Goal: Transaction & Acquisition: Purchase product/service

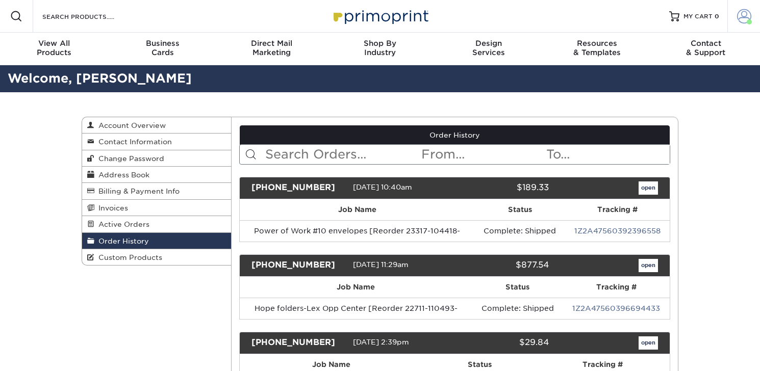
click at [751, 18] on link "Account" at bounding box center [743, 16] width 33 height 33
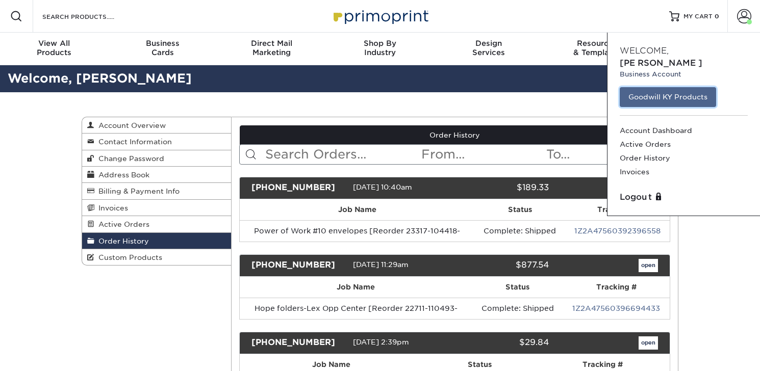
click at [663, 87] on link "Goodwill KY Products" at bounding box center [667, 96] width 96 height 19
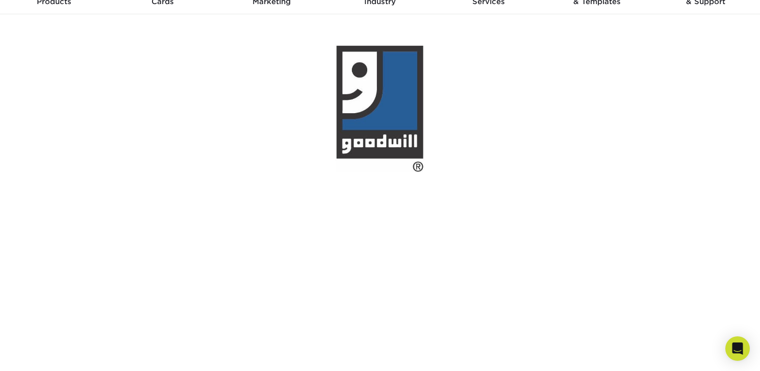
scroll to position [158, 0]
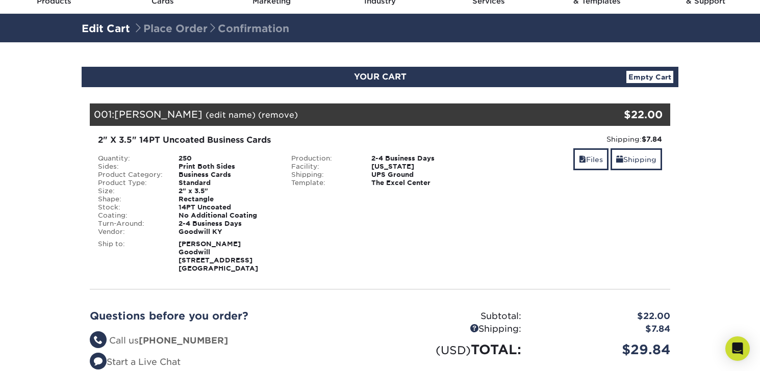
scroll to position [51, 0]
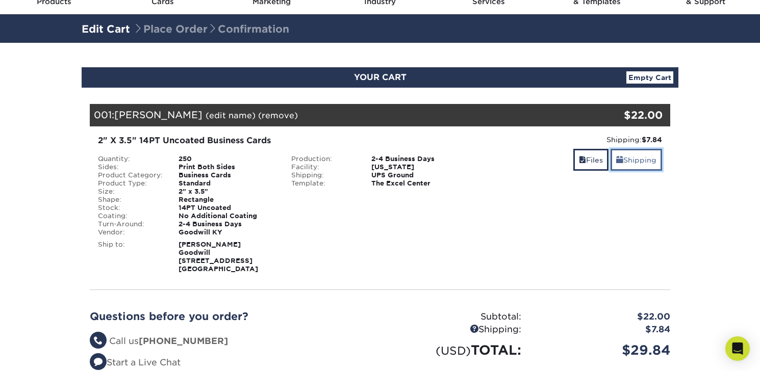
click at [624, 164] on link "Shipping" at bounding box center [635, 160] width 51 height 22
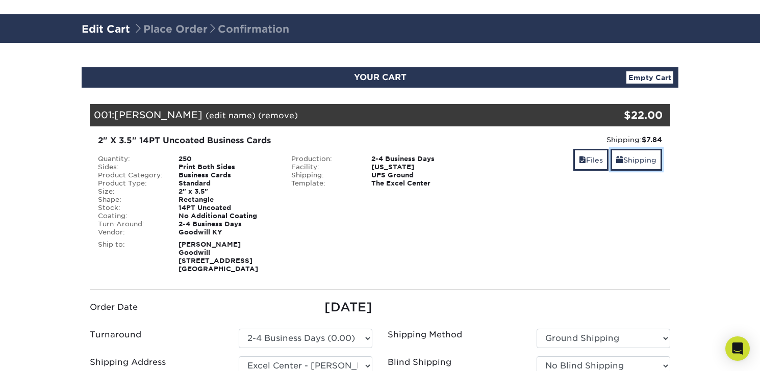
scroll to position [204, 0]
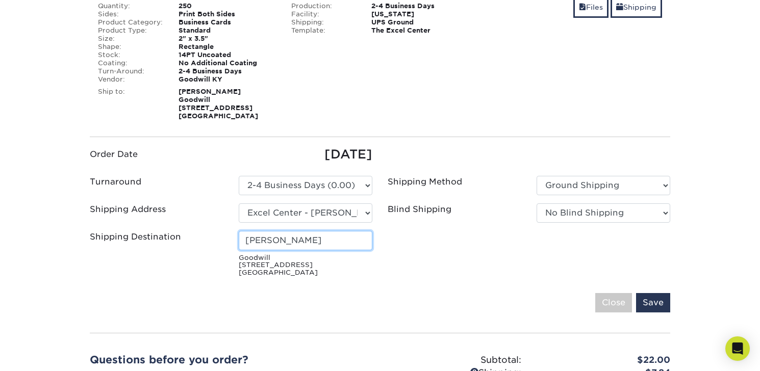
drag, startPoint x: 217, startPoint y: 226, endPoint x: 206, endPoint y: 231, distance: 11.6
click at [206, 231] on div "Shipping Destination Kyle Williams Goodwill 6203 Preston Hwy Louisville, KY 402…" at bounding box center [231, 256] width 298 height 50
type input "Melissa Belcher"
drag, startPoint x: 650, startPoint y: 303, endPoint x: 648, endPoint y: 292, distance: 12.0
click at [650, 302] on input "Save" at bounding box center [653, 302] width 34 height 19
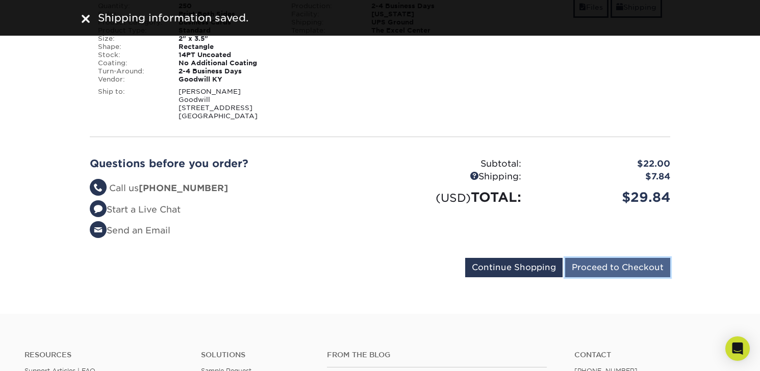
click at [633, 264] on input "Proceed to Checkout" at bounding box center [617, 267] width 105 height 19
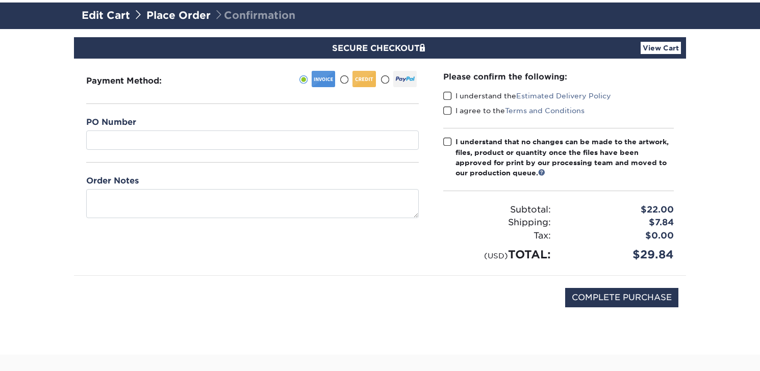
scroll to position [153, 0]
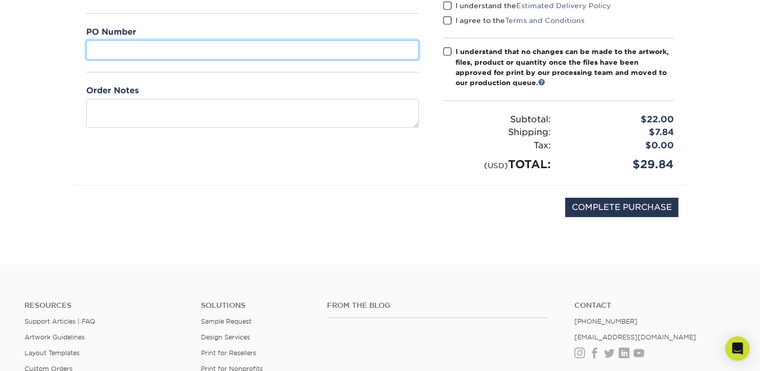
click at [290, 51] on input "text" at bounding box center [252, 49] width 332 height 19
paste input "Lou005-EXL001-5236"
type input "Lou005-EXL001-5236"
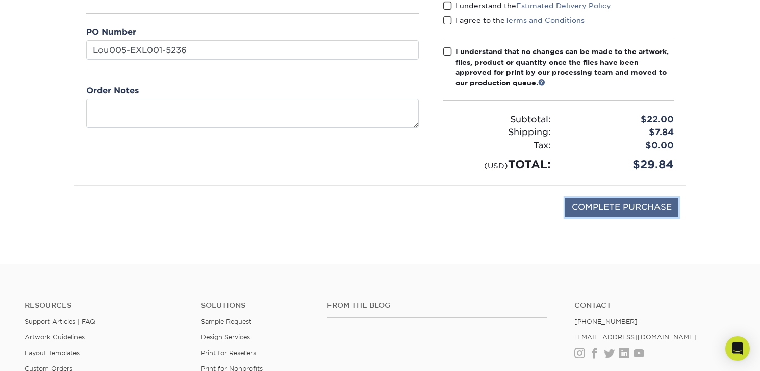
click at [592, 208] on input "COMPLETE PURCHASE" at bounding box center [621, 207] width 113 height 19
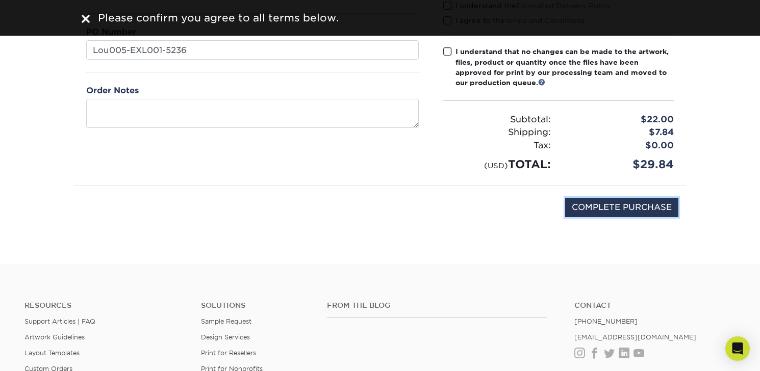
scroll to position [0, 0]
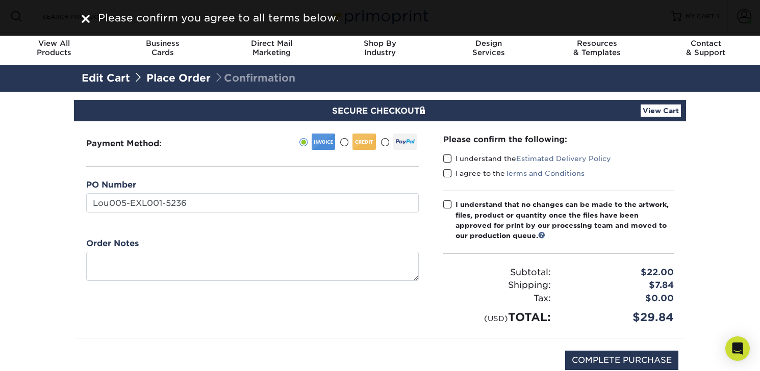
click at [443, 158] on span at bounding box center [447, 159] width 9 height 10
click at [0, 0] on input "I understand the Estimated Delivery Policy" at bounding box center [0, 0] width 0 height 0
click at [451, 175] on span at bounding box center [447, 174] width 9 height 10
click at [0, 0] on input "I agree to the Terms and Conditions" at bounding box center [0, 0] width 0 height 0
click at [446, 202] on span at bounding box center [447, 205] width 9 height 10
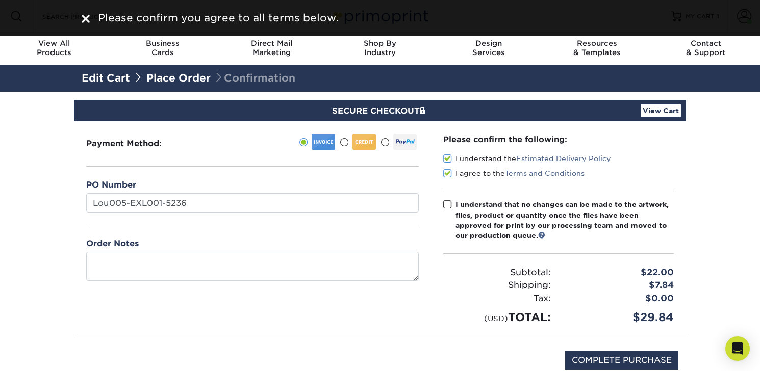
click at [0, 0] on input "I understand that no changes can be made to the artwork, files, product or quan…" at bounding box center [0, 0] width 0 height 0
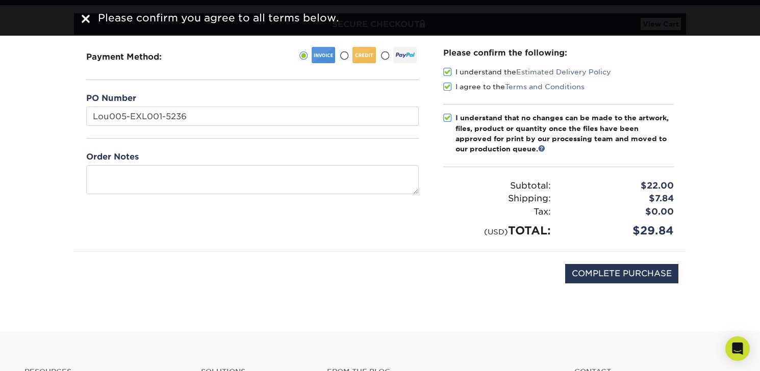
scroll to position [153, 0]
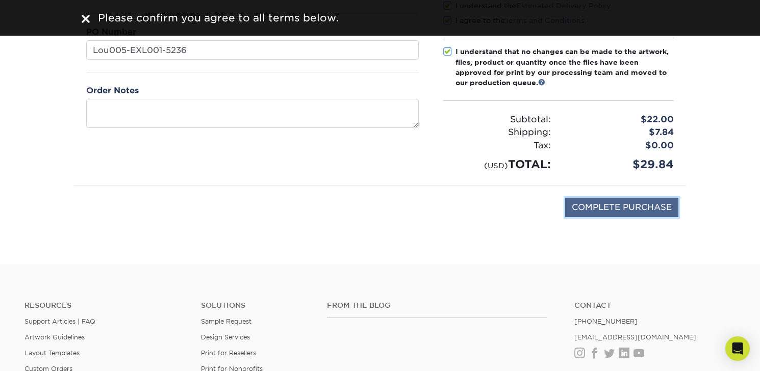
click at [595, 203] on input "COMPLETE PURCHASE" at bounding box center [621, 207] width 113 height 19
type input "PROCESSING, PLEASE WAIT..."
